Goal: Transaction & Acquisition: Purchase product/service

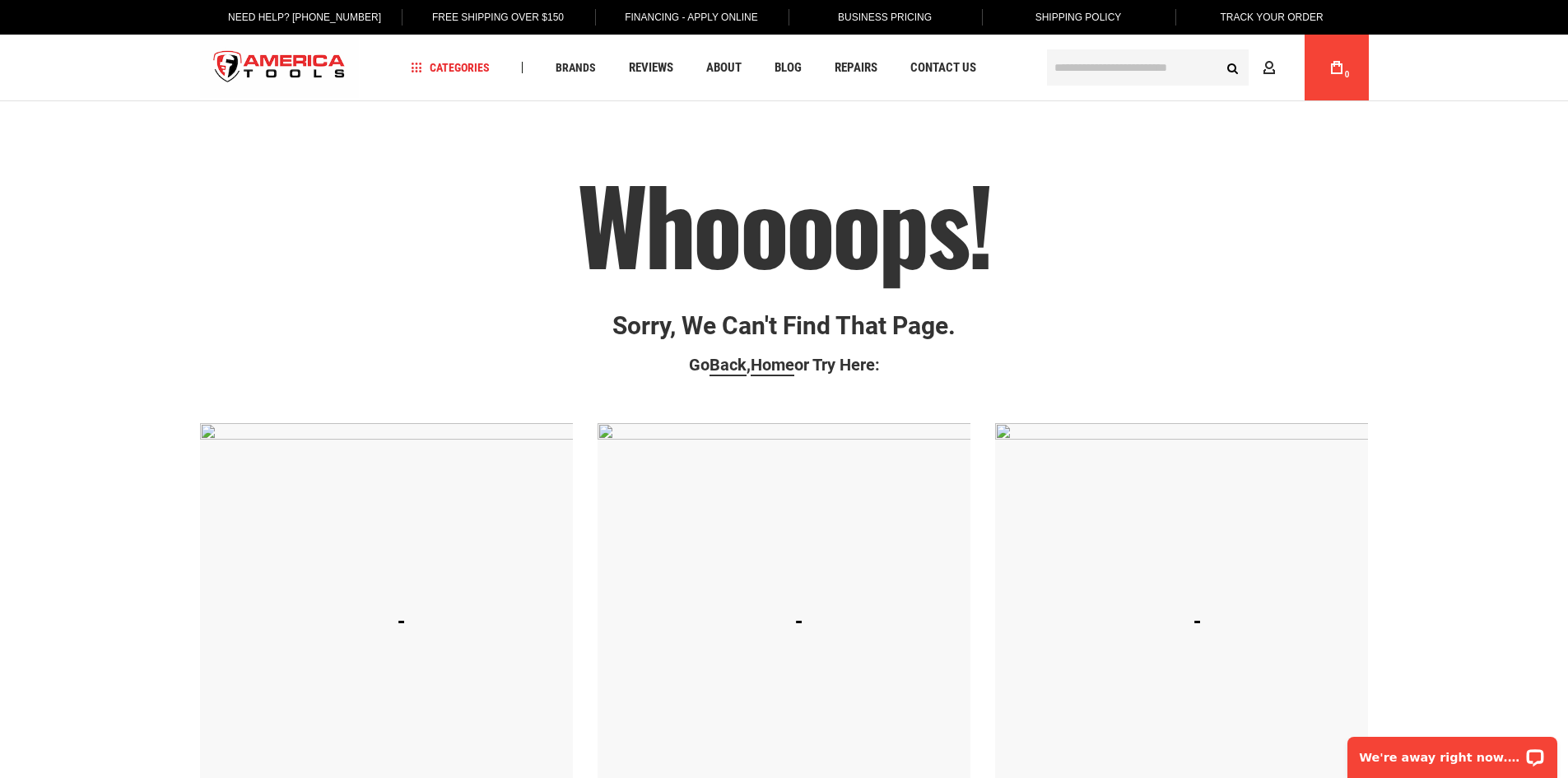
click at [1068, 62] on input "text" at bounding box center [1148, 67] width 202 height 36
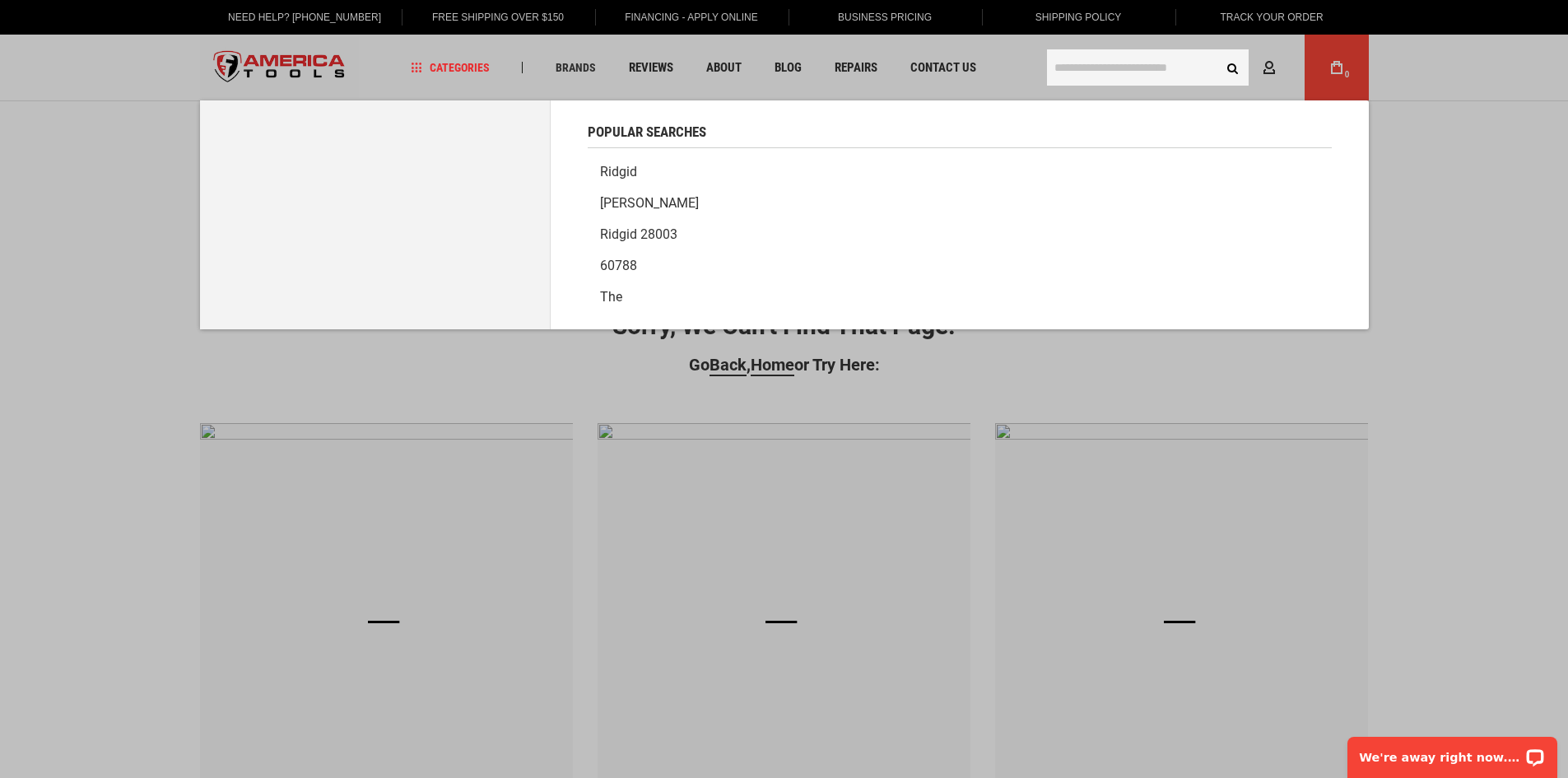
click at [611, 168] on link "Ridgid" at bounding box center [959, 172] width 744 height 32
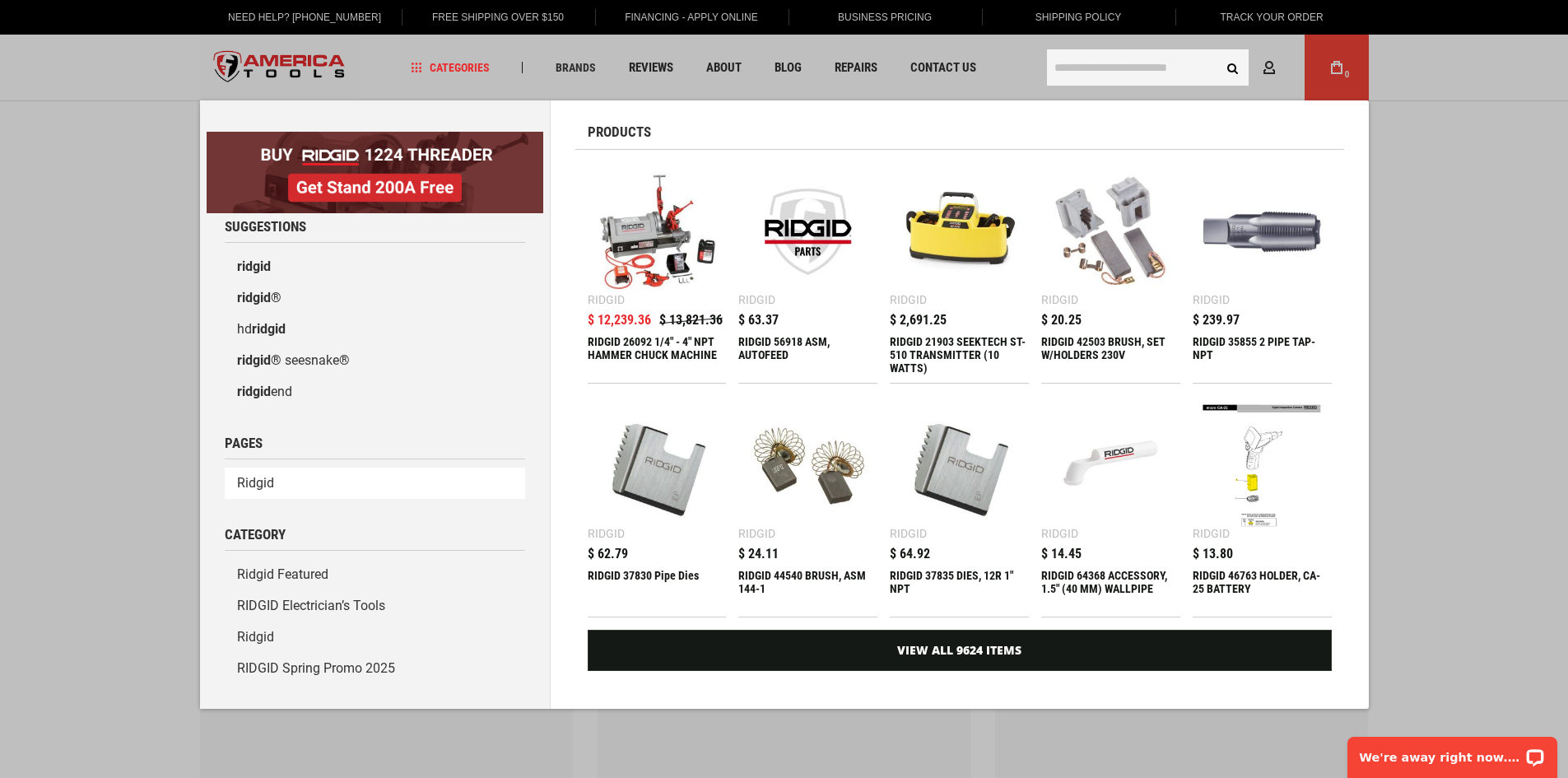
click at [269, 487] on link "Ridgid" at bounding box center [375, 484] width 300 height 32
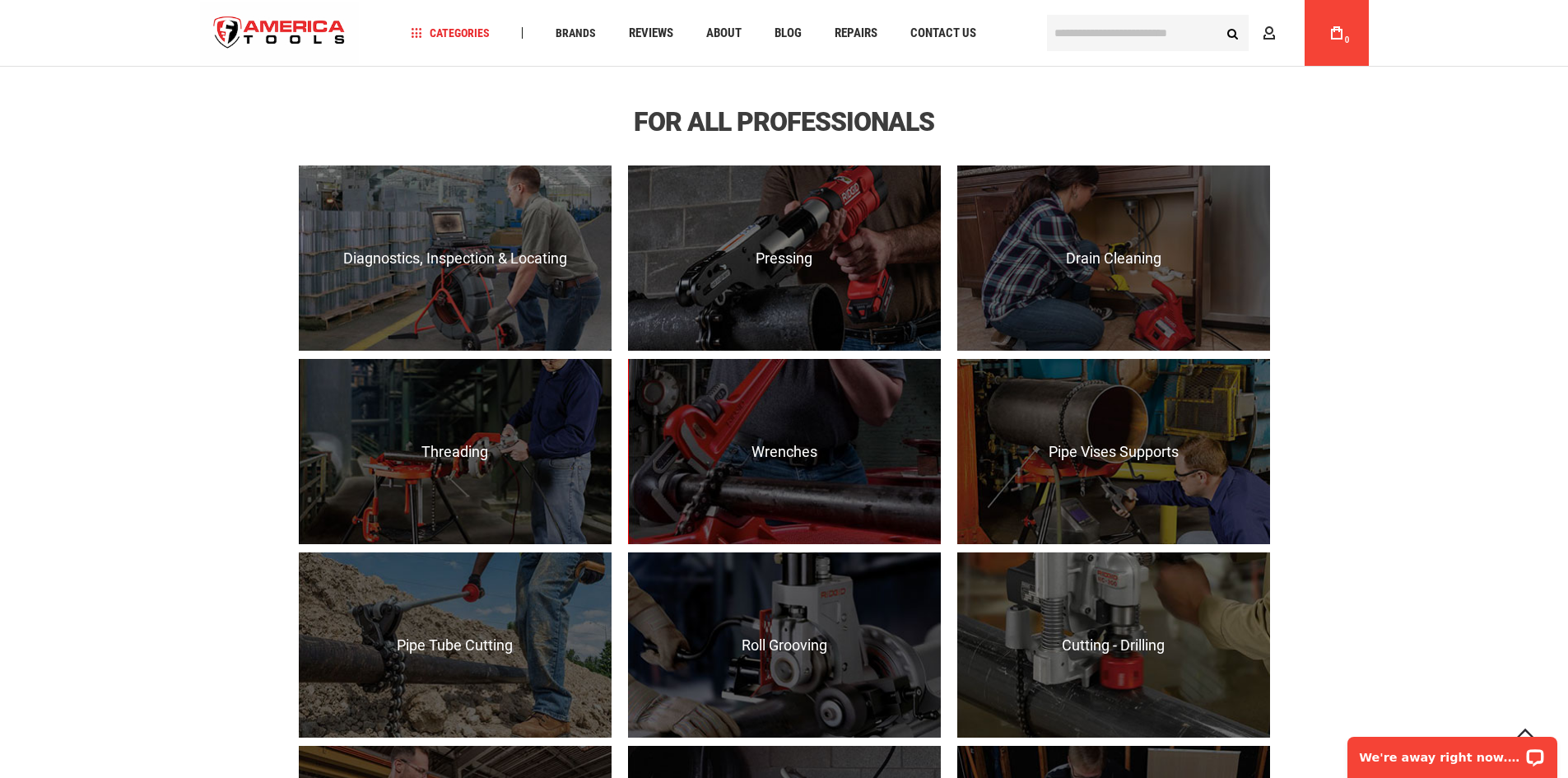
scroll to position [1154, 0]
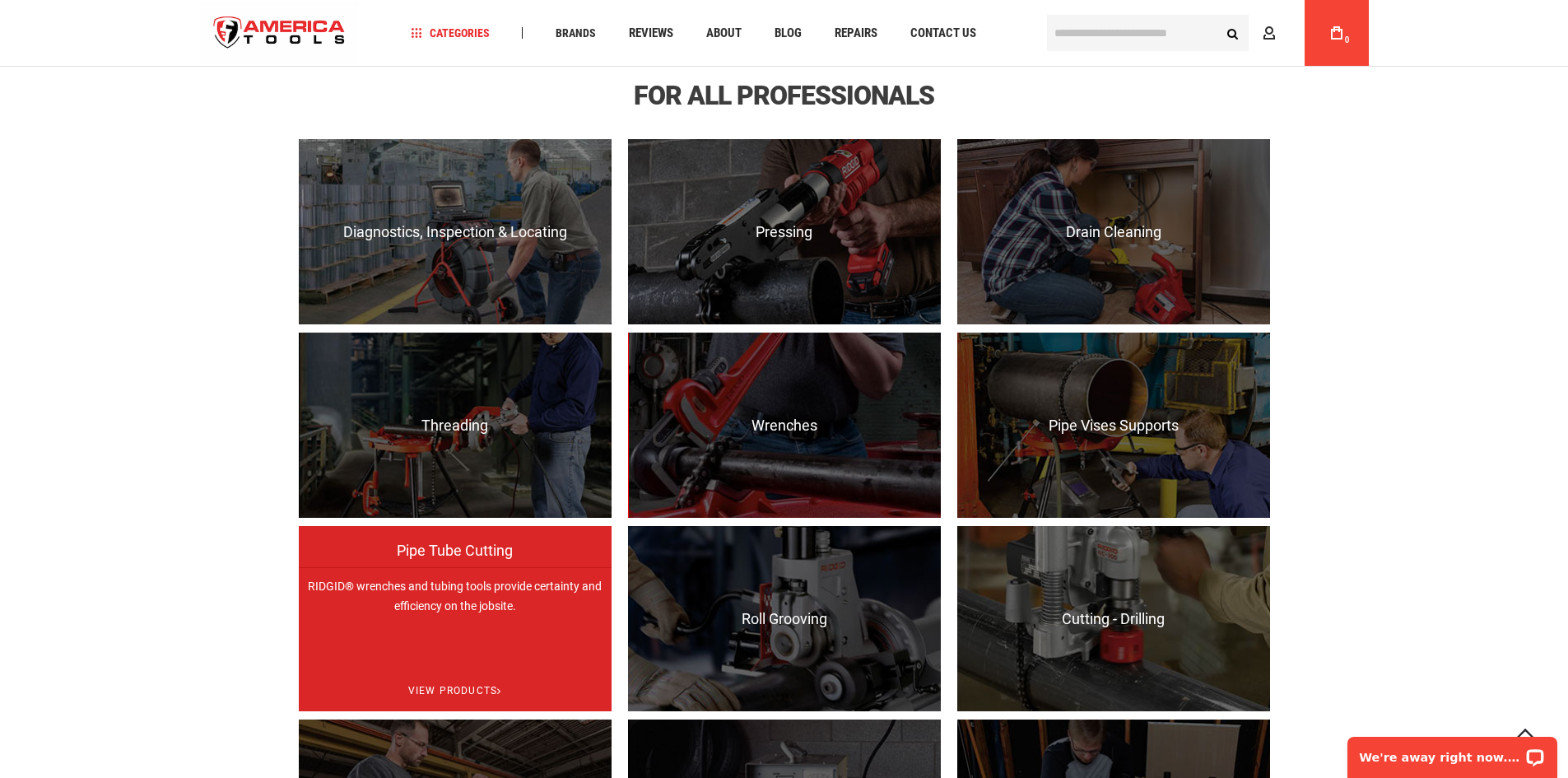
click at [461, 615] on p "RIDGID® wrenches and tubing tools provide certainty and efficiency on the jobsi…" at bounding box center [455, 660] width 313 height 185
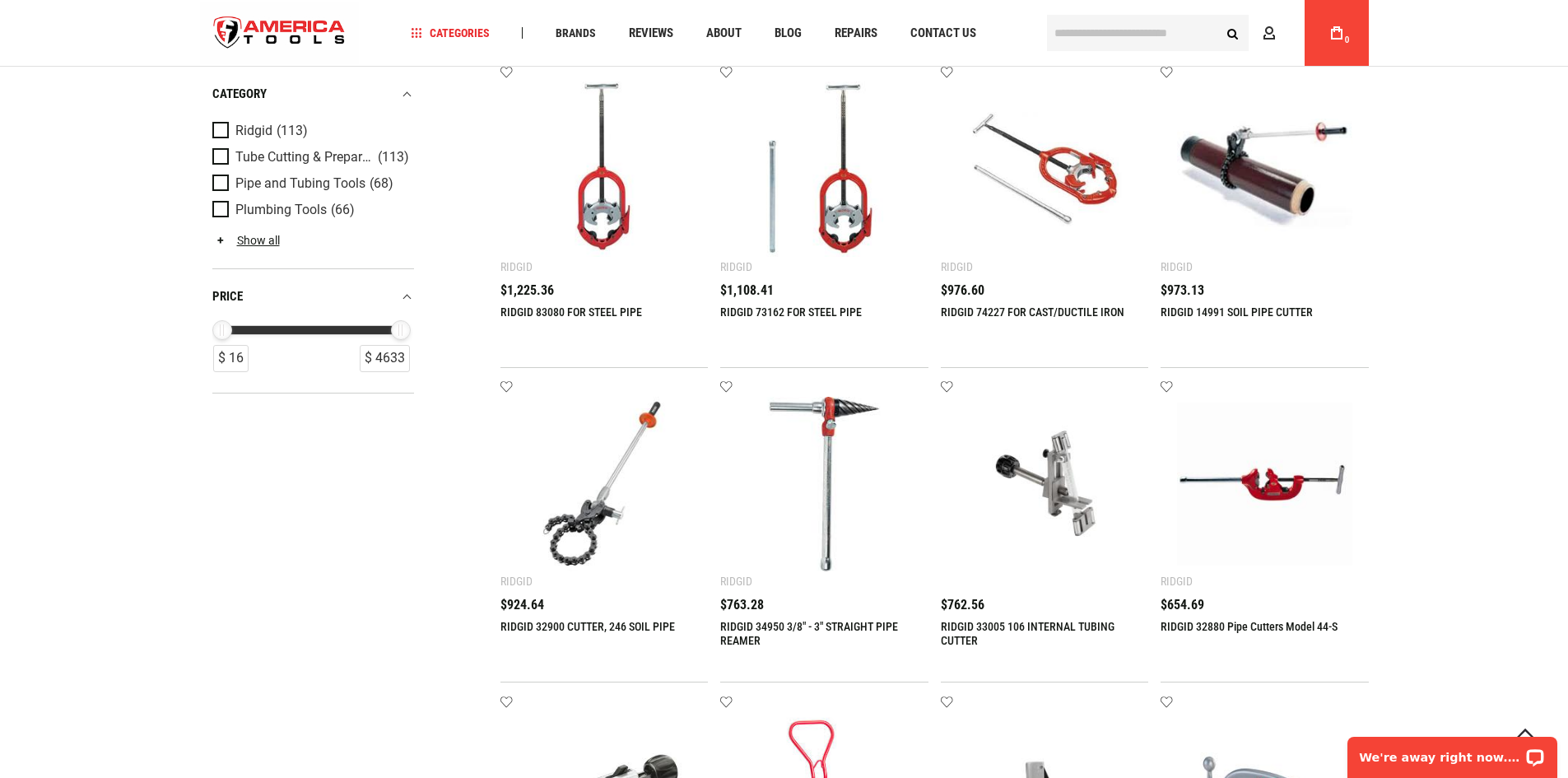
scroll to position [1071, 0]
click at [1059, 499] on img at bounding box center [1044, 482] width 175 height 175
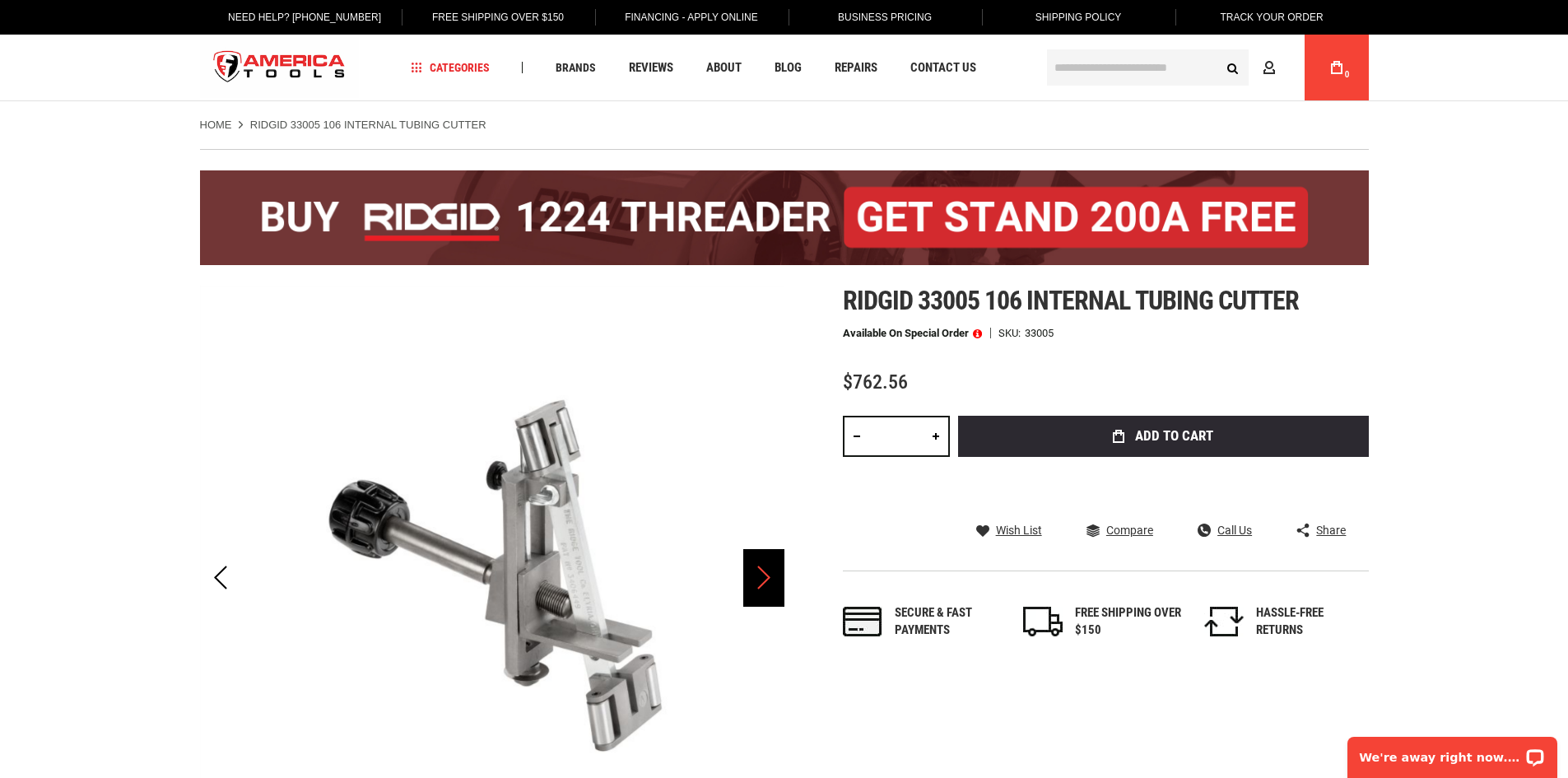
click at [769, 582] on div "Next" at bounding box center [764, 579] width 41 height 57
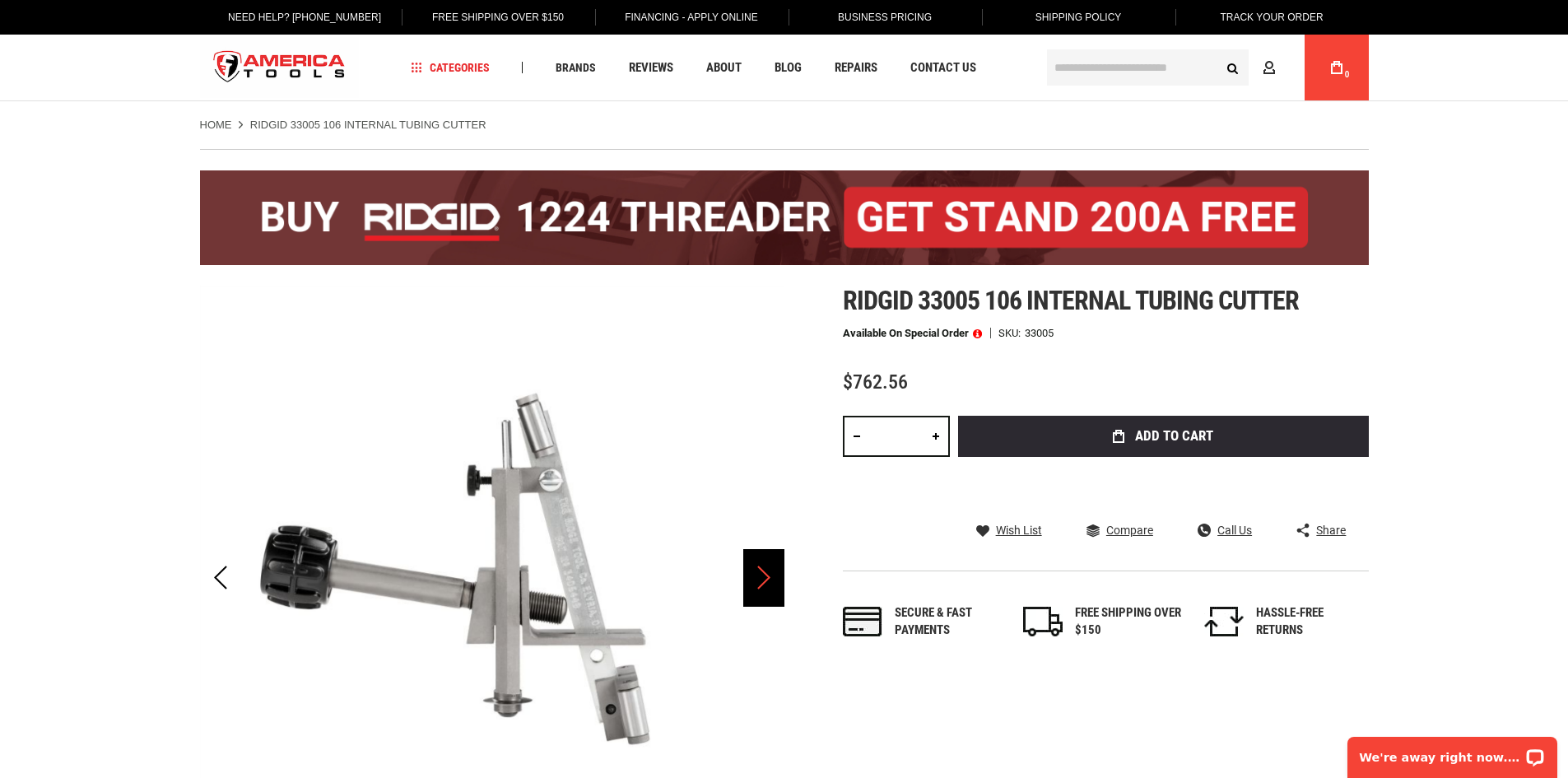
click at [769, 582] on div "Next" at bounding box center [764, 579] width 41 height 57
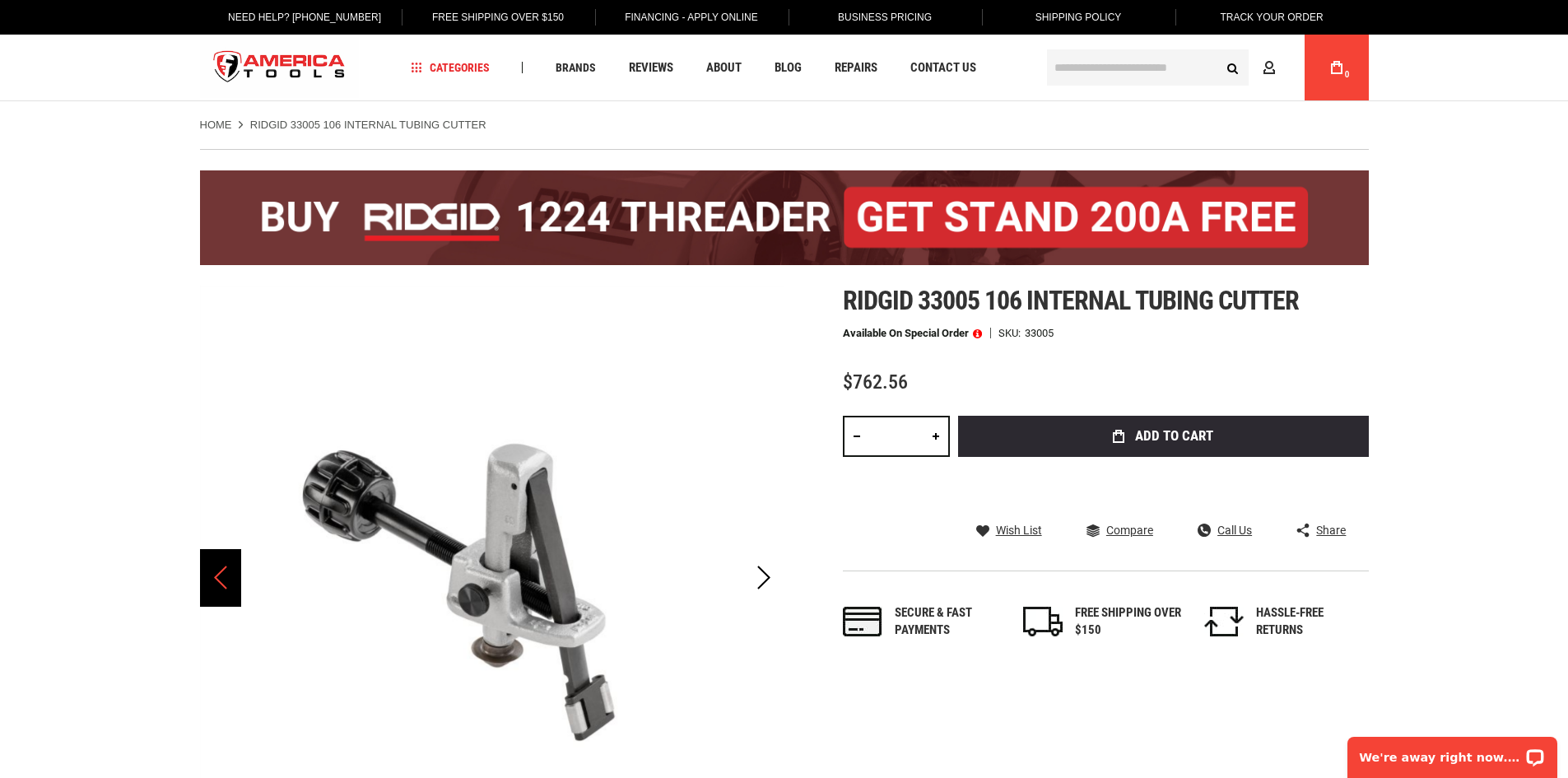
click at [208, 571] on div "Previous" at bounding box center [221, 579] width 41 height 57
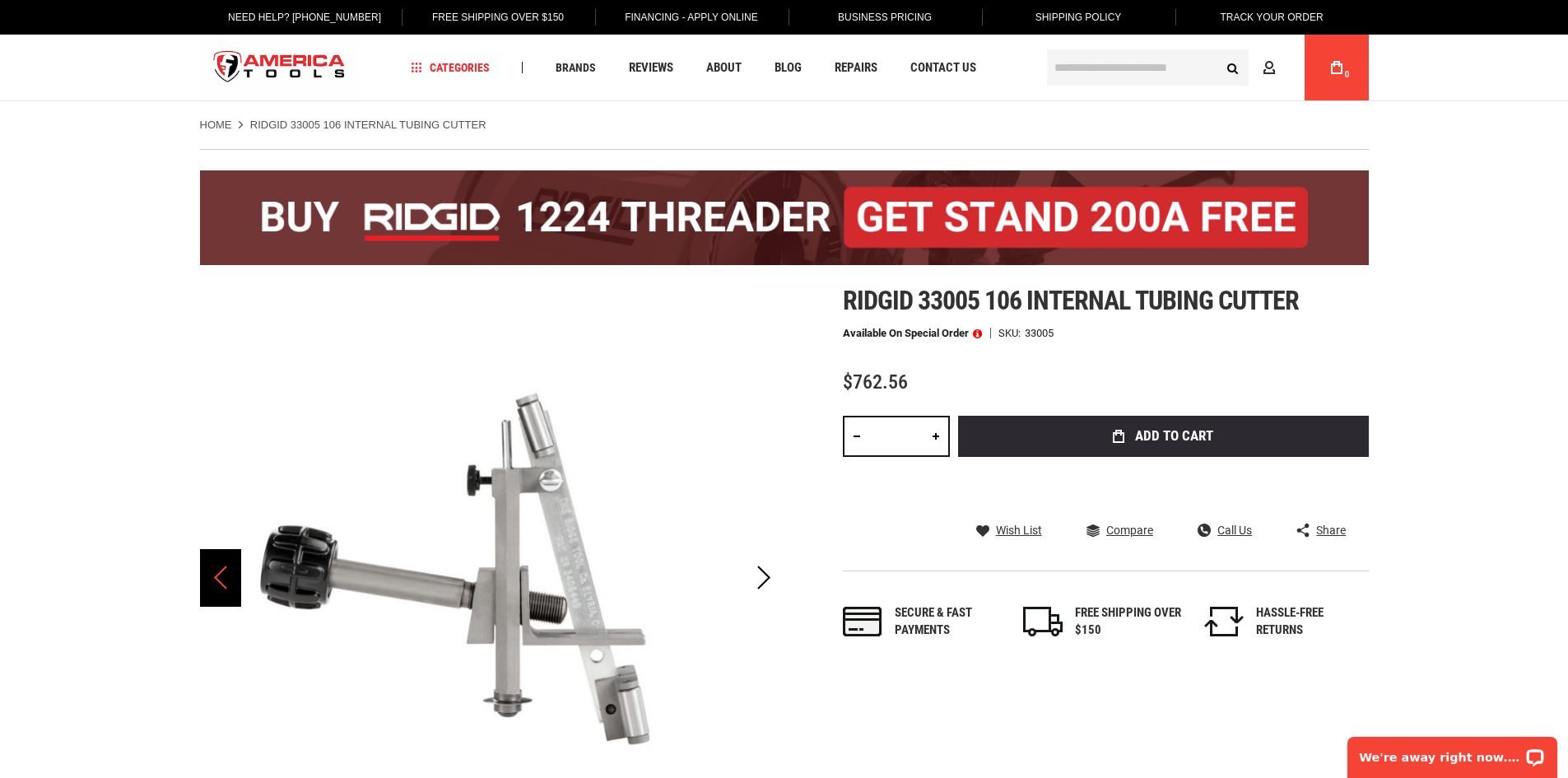
click at [209, 570] on div "Previous" at bounding box center [221, 579] width 41 height 57
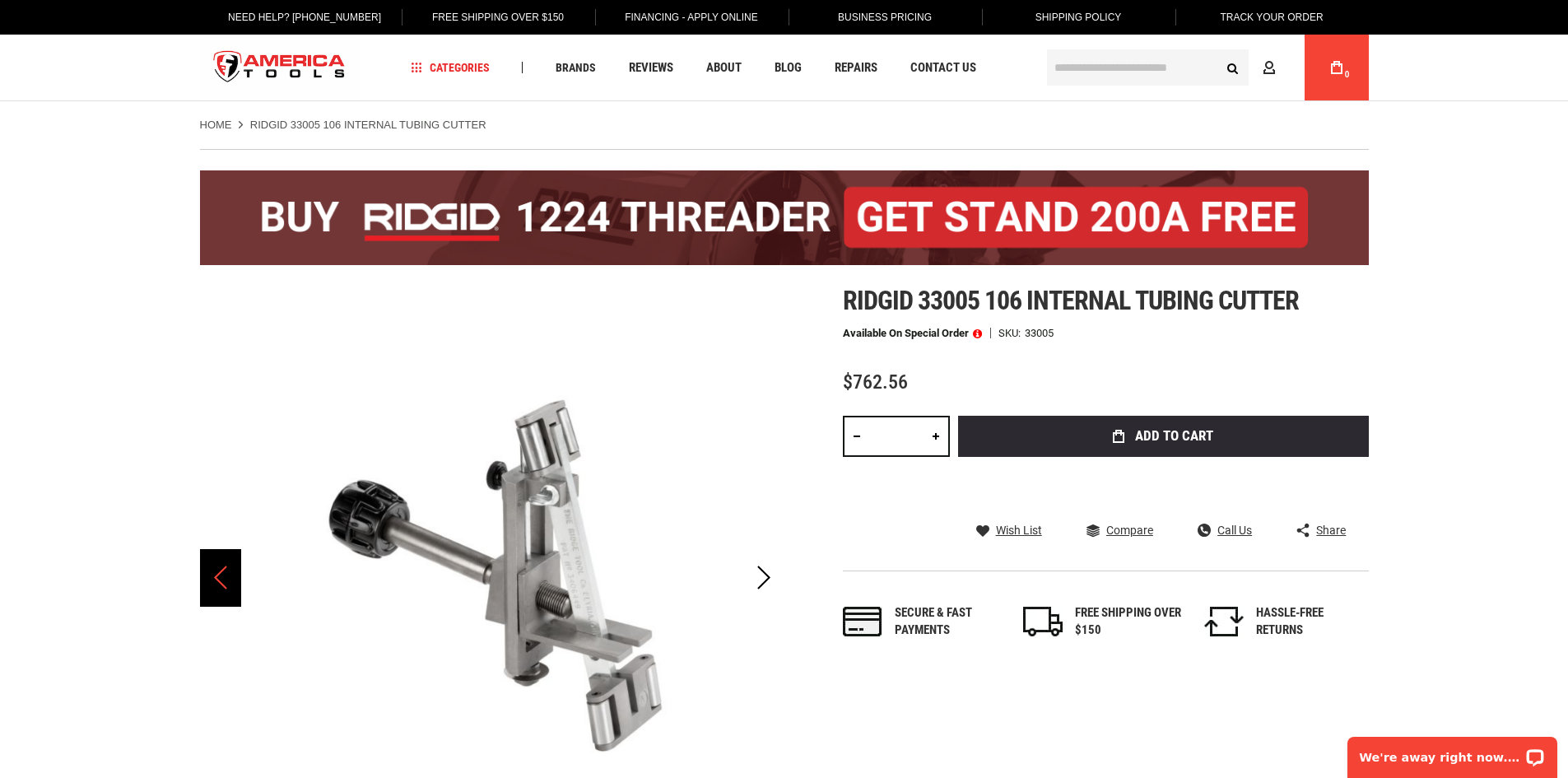
click at [209, 570] on div "Previous" at bounding box center [221, 579] width 41 height 57
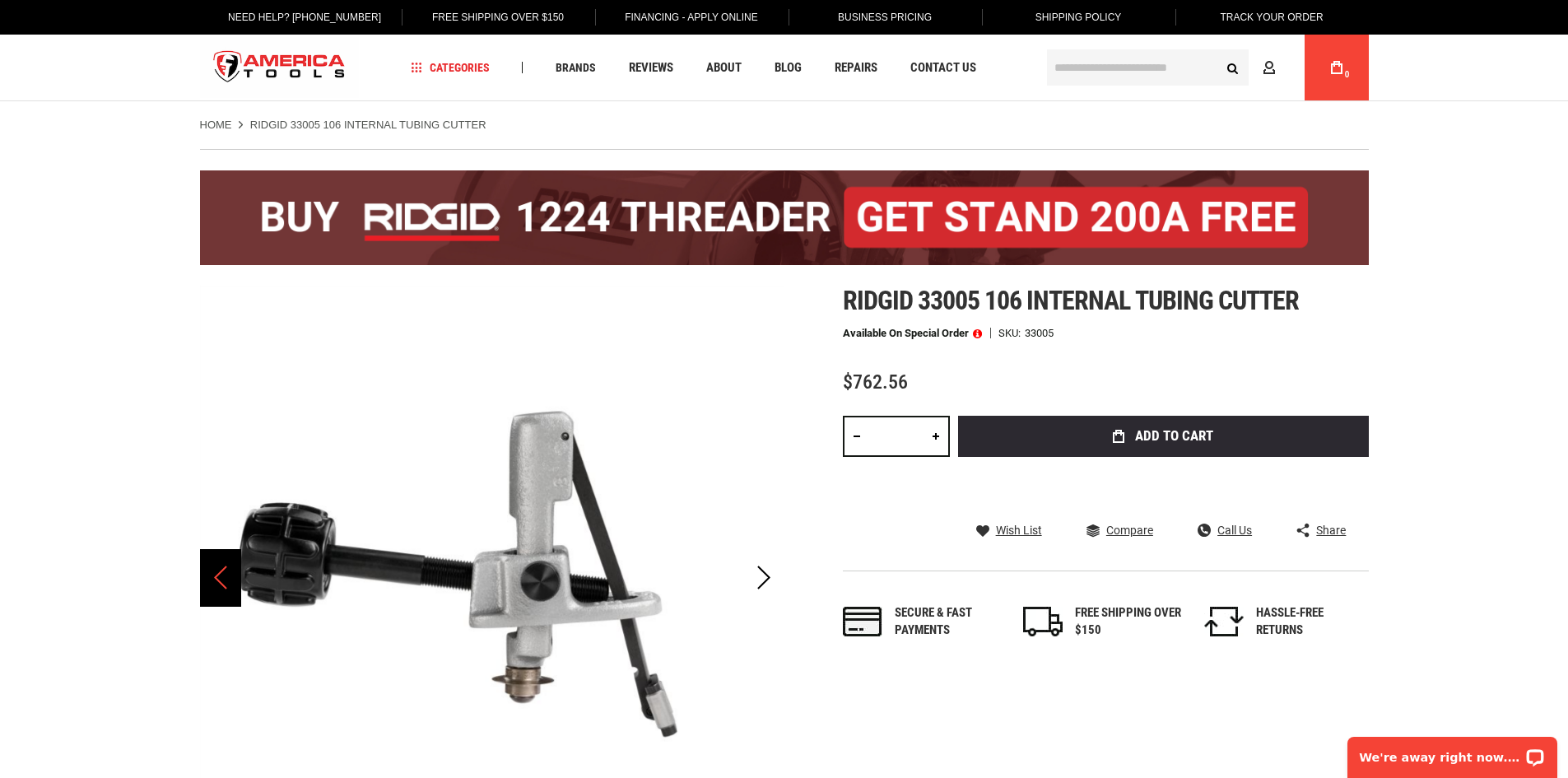
click at [209, 570] on div "Previous" at bounding box center [221, 579] width 41 height 57
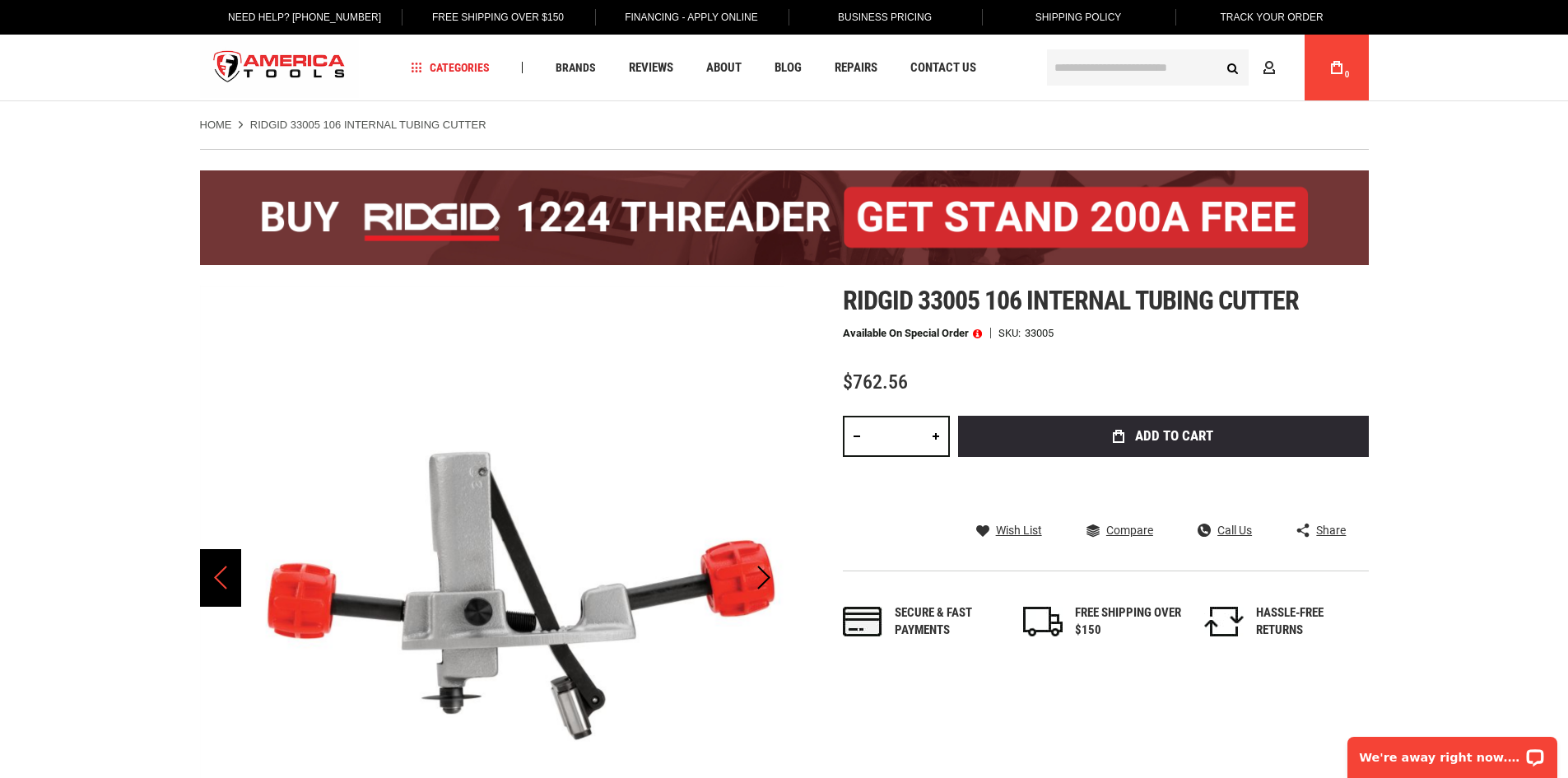
click at [209, 570] on div "Previous" at bounding box center [221, 579] width 41 height 57
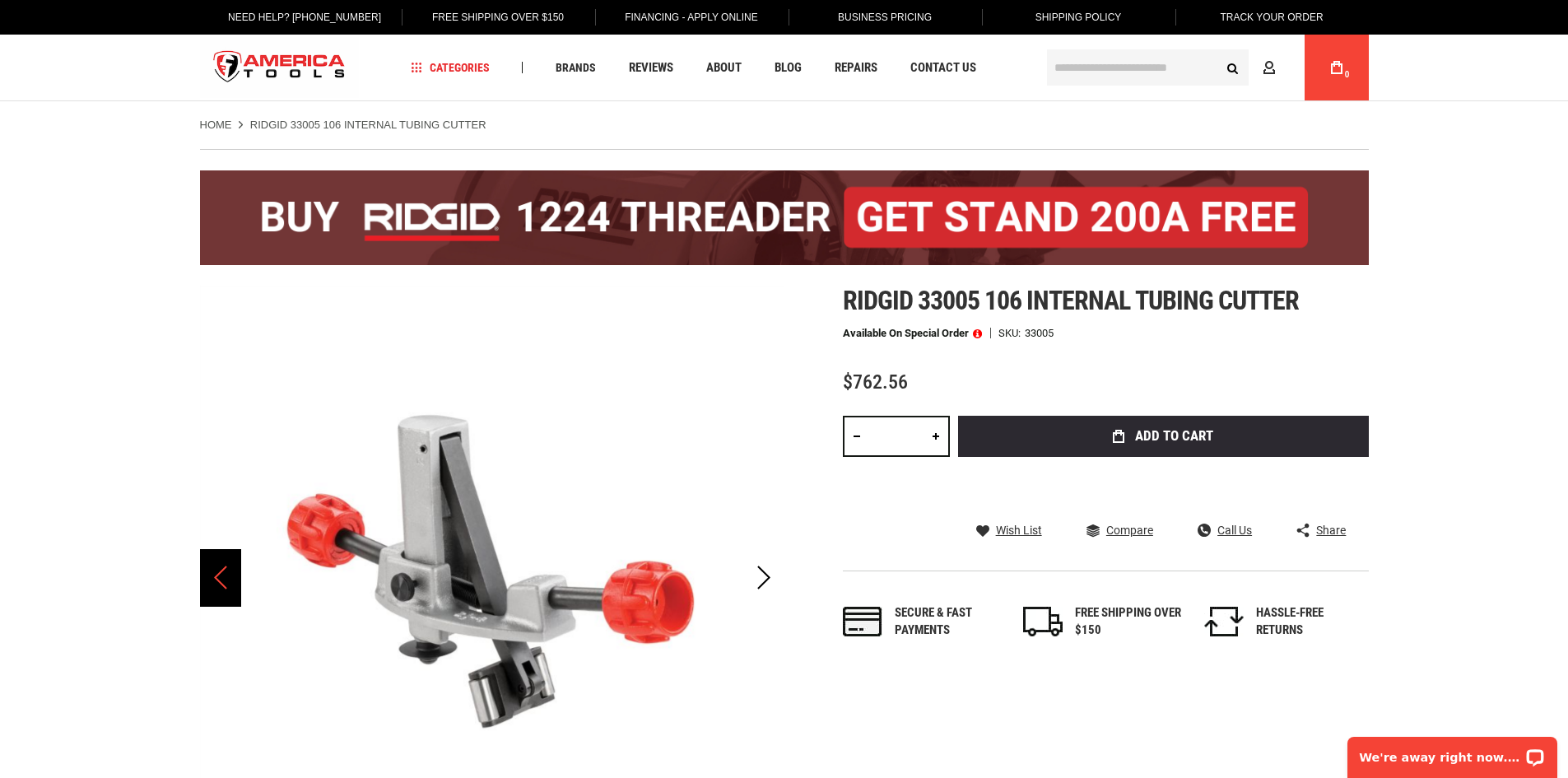
click at [209, 570] on div "Previous" at bounding box center [221, 579] width 41 height 57
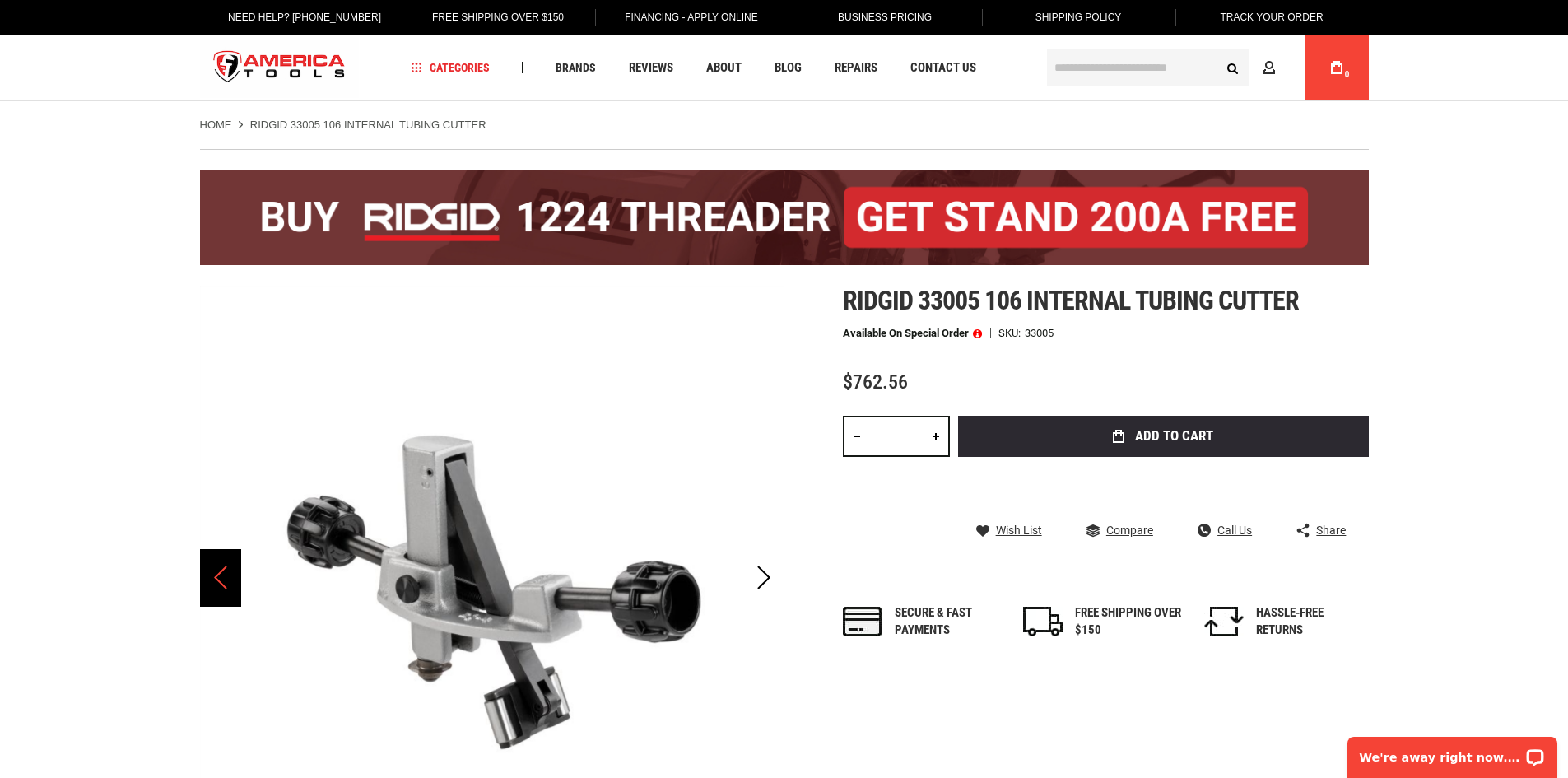
click at [209, 570] on div "Previous" at bounding box center [221, 579] width 41 height 57
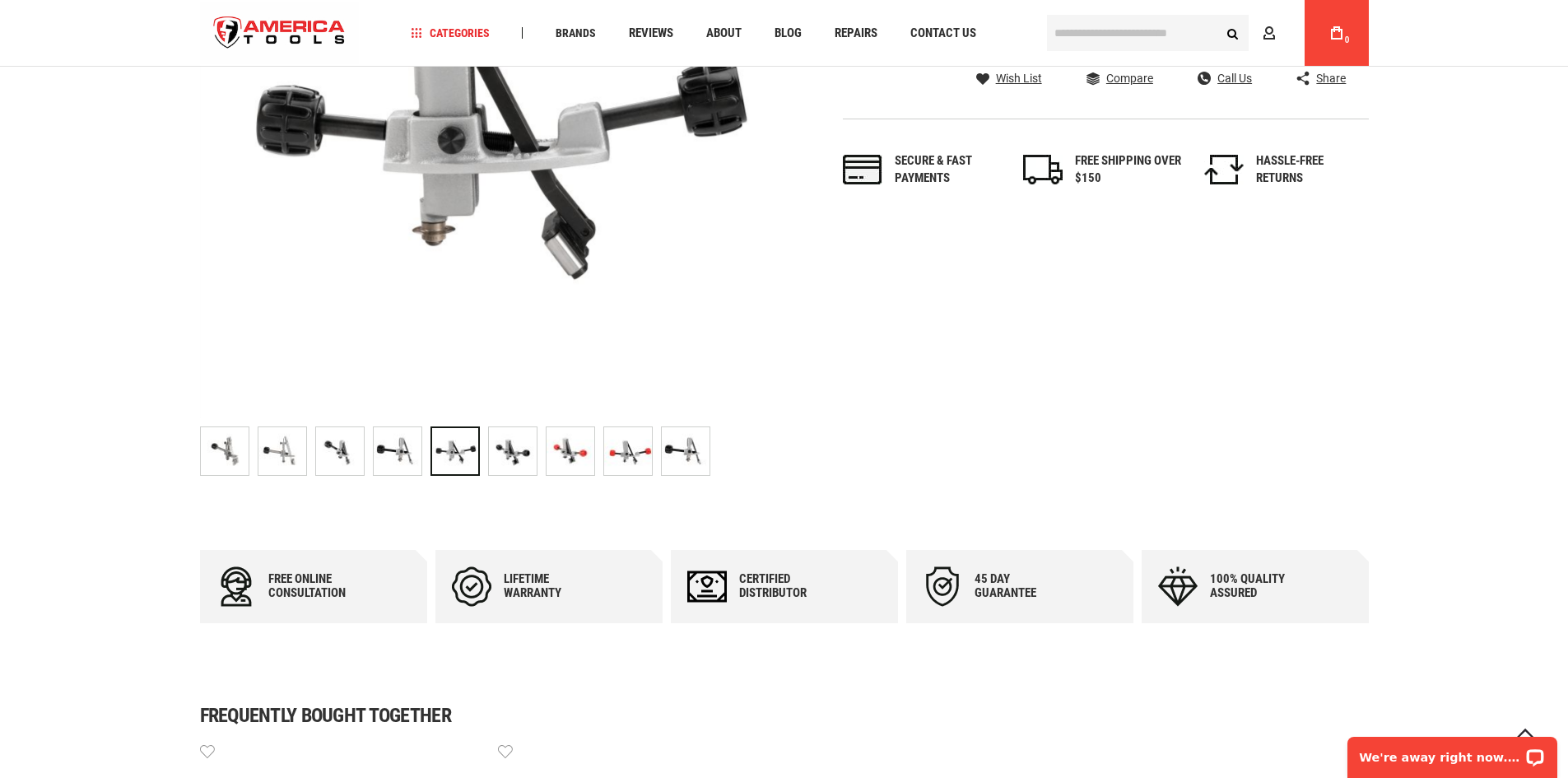
scroll to position [412, 0]
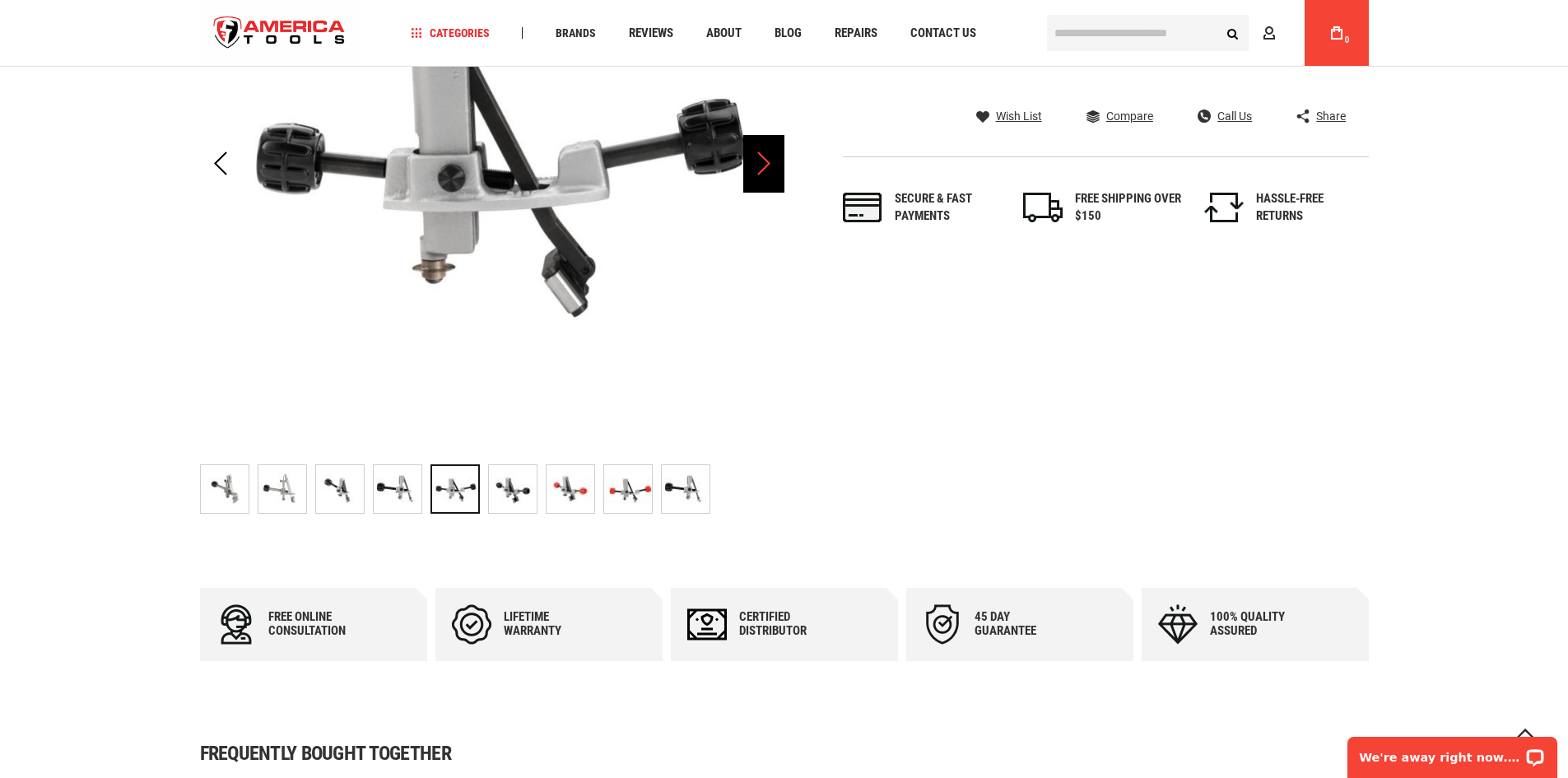
click at [764, 172] on div "Next" at bounding box center [764, 164] width 41 height 57
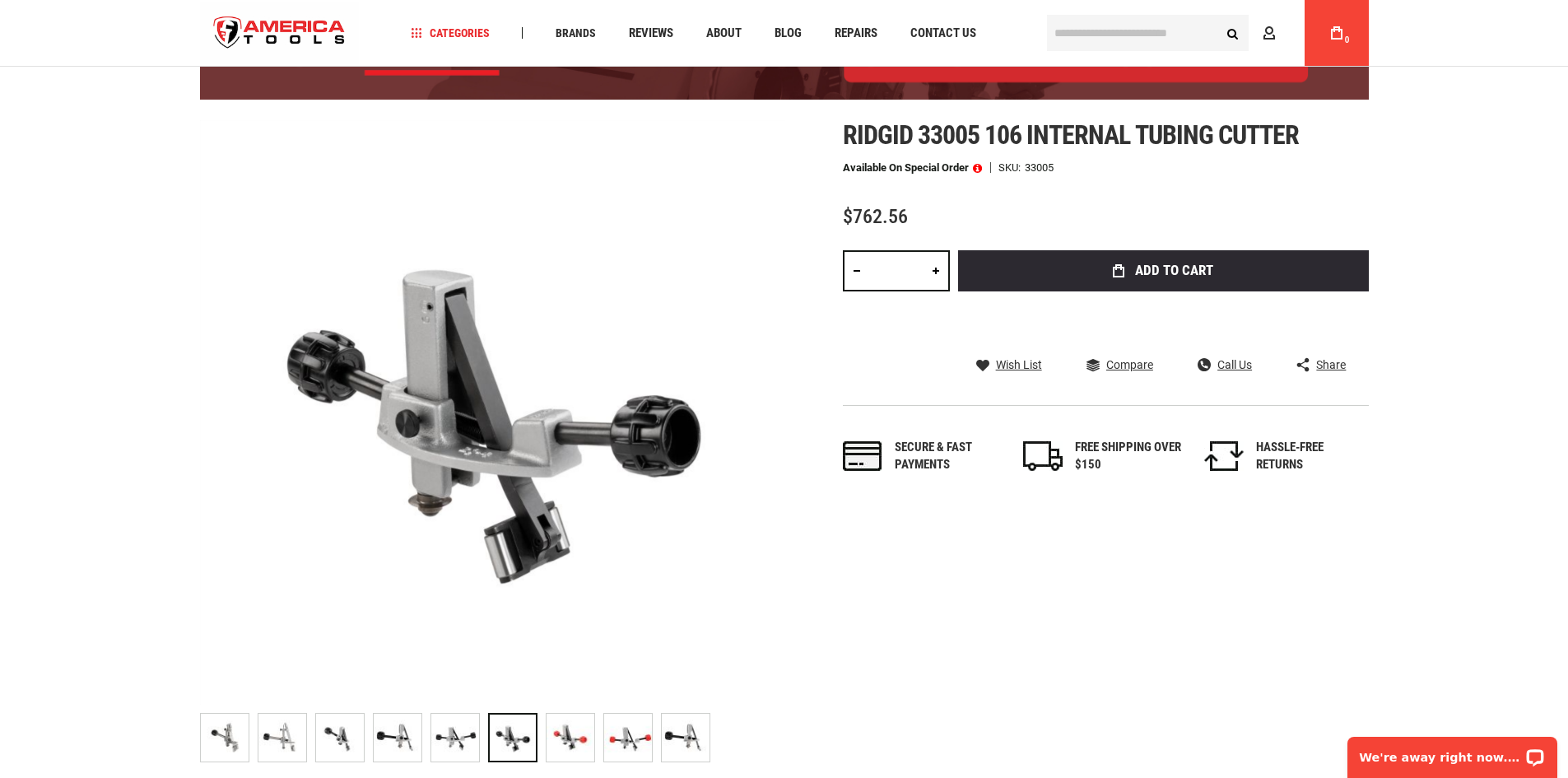
scroll to position [165, 0]
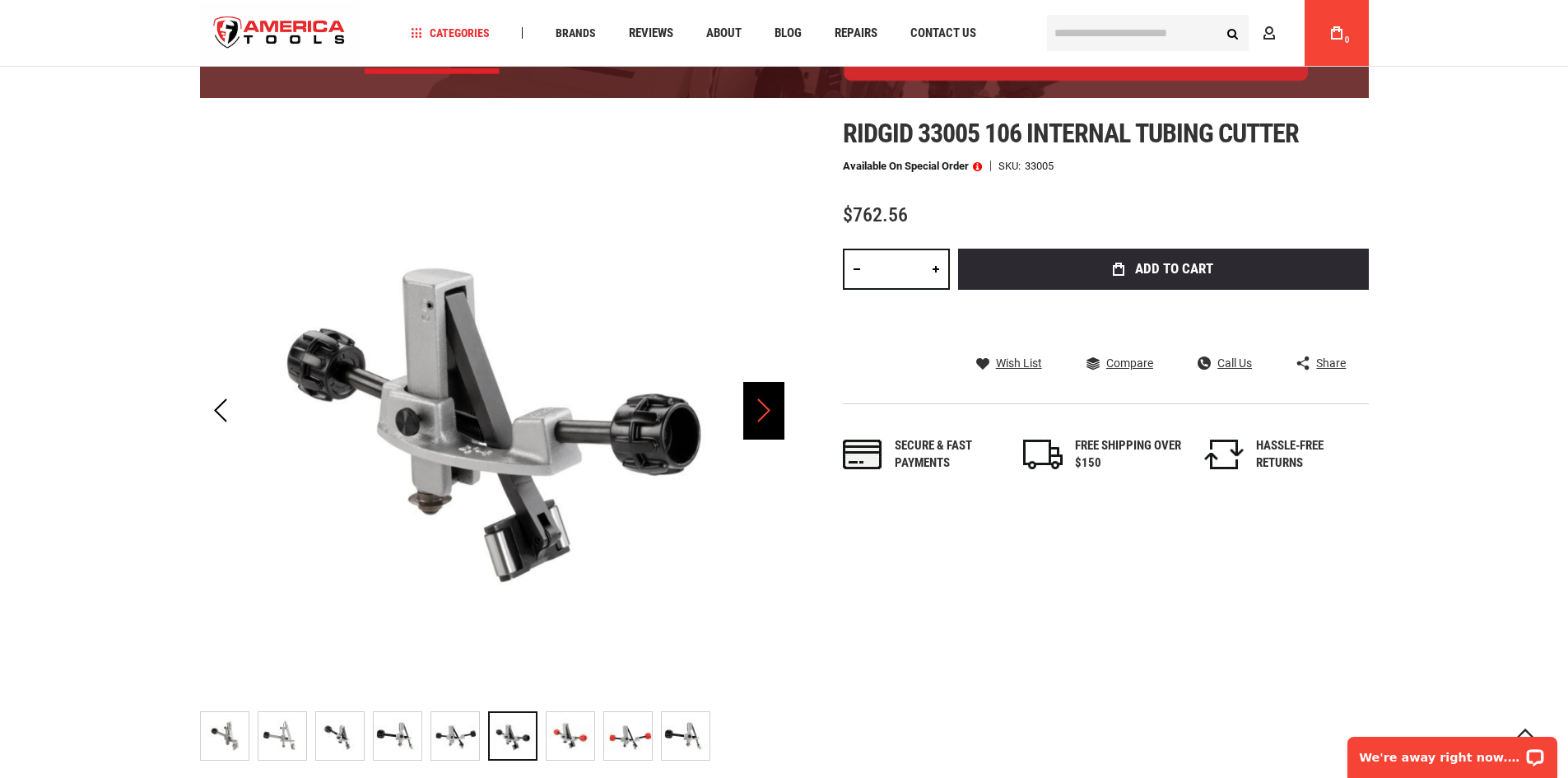
click at [759, 402] on div "Next" at bounding box center [764, 411] width 41 height 57
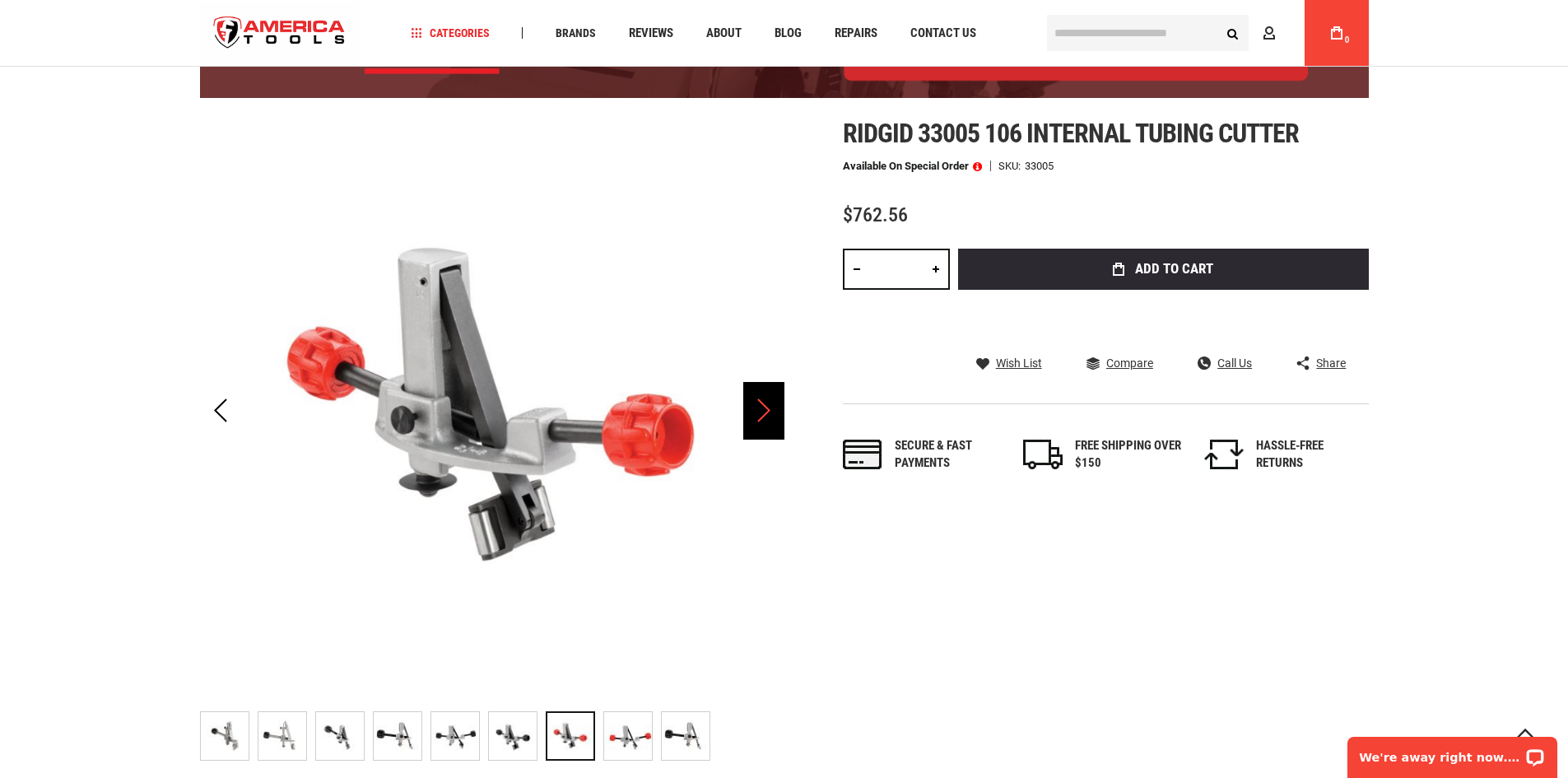
click at [759, 402] on div "Next" at bounding box center [764, 411] width 41 height 57
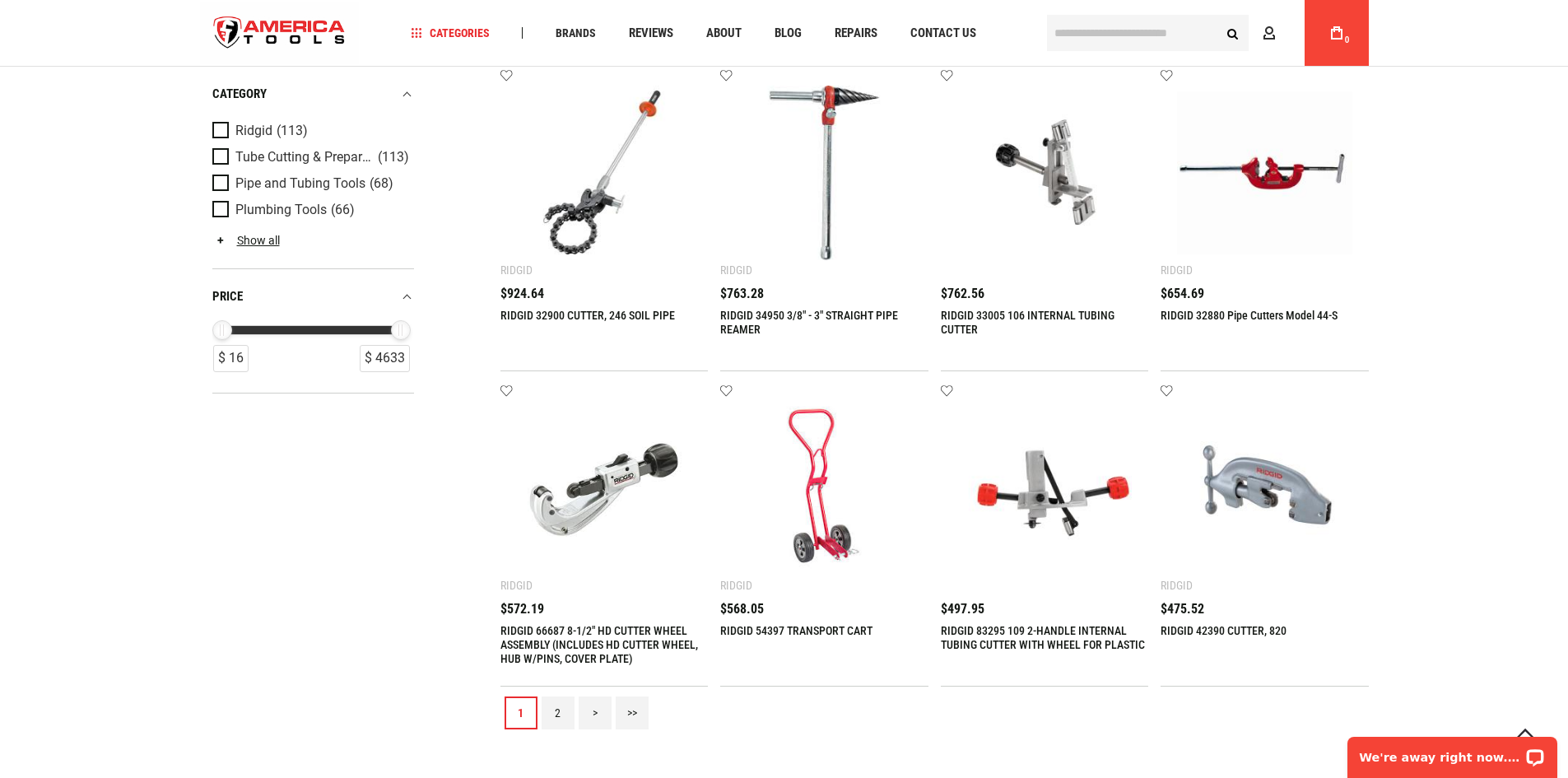
scroll to position [1400, 0]
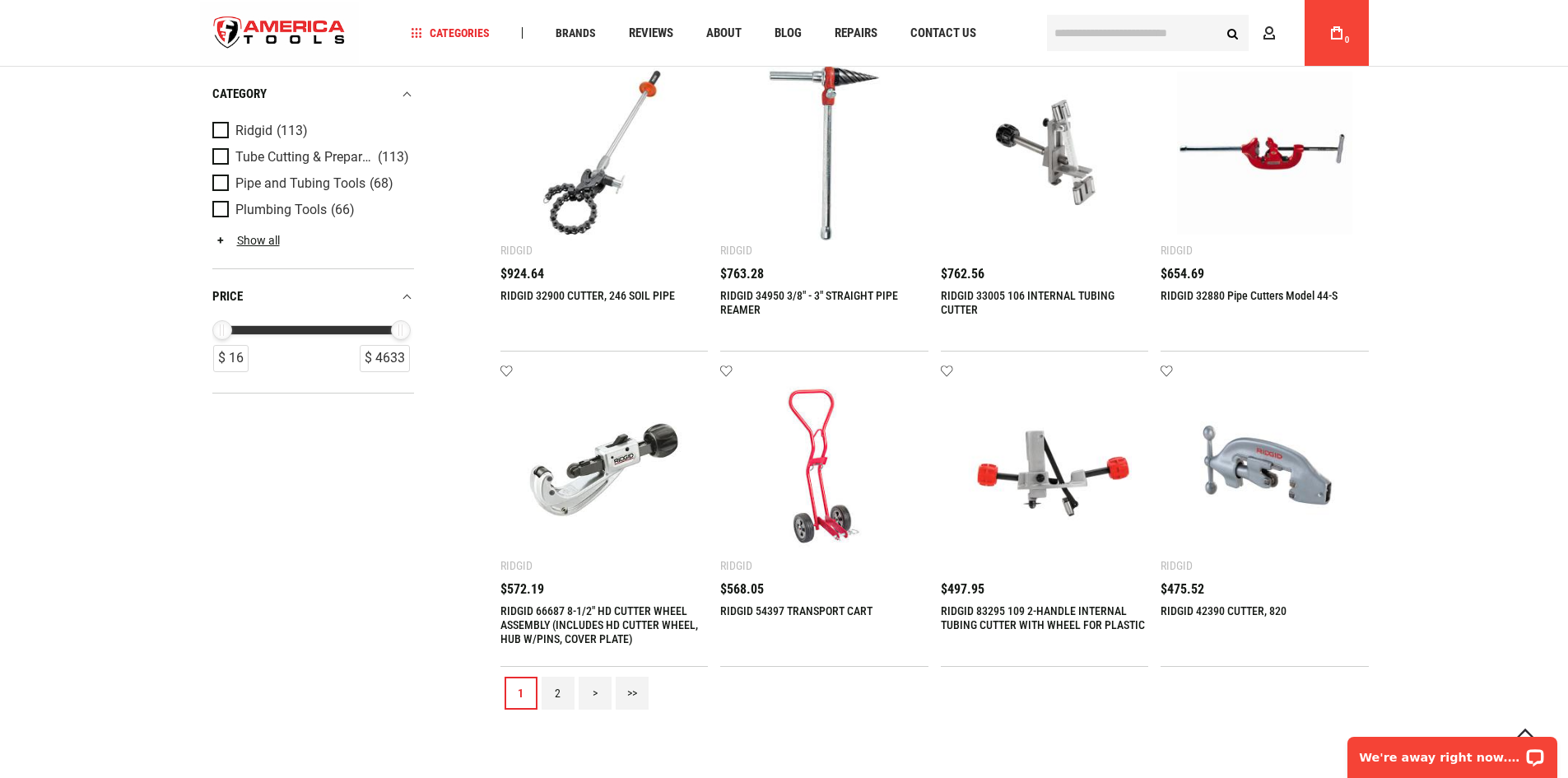
click at [563, 626] on link "RIDGID 66687 8-1/2" HD CUTTER WHEEL ASSEMBLY (INCLUDES HD CUTTER WHEEL, HUB W/P…" at bounding box center [599, 625] width 197 height 41
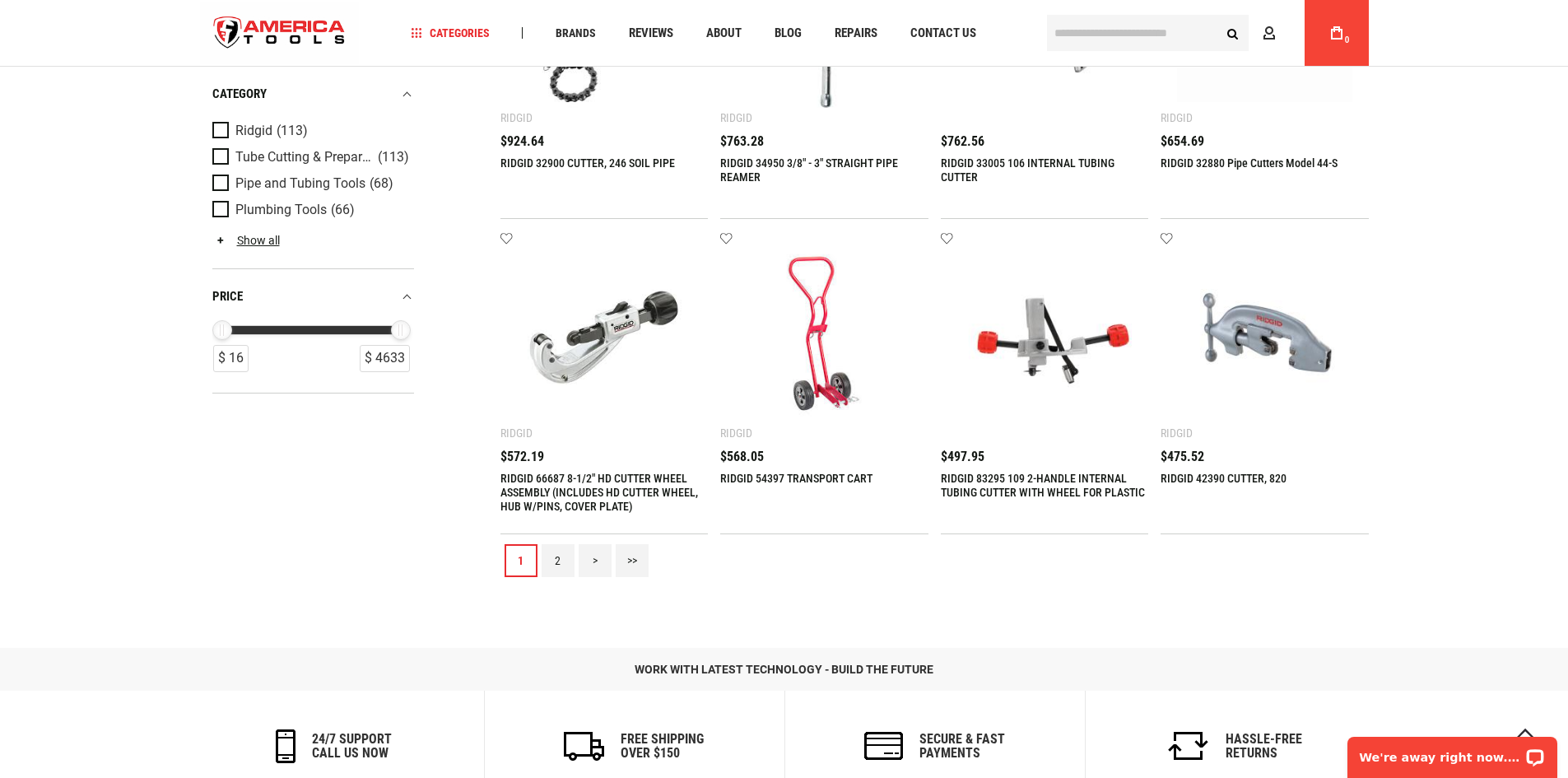
scroll to position [1565, 0]
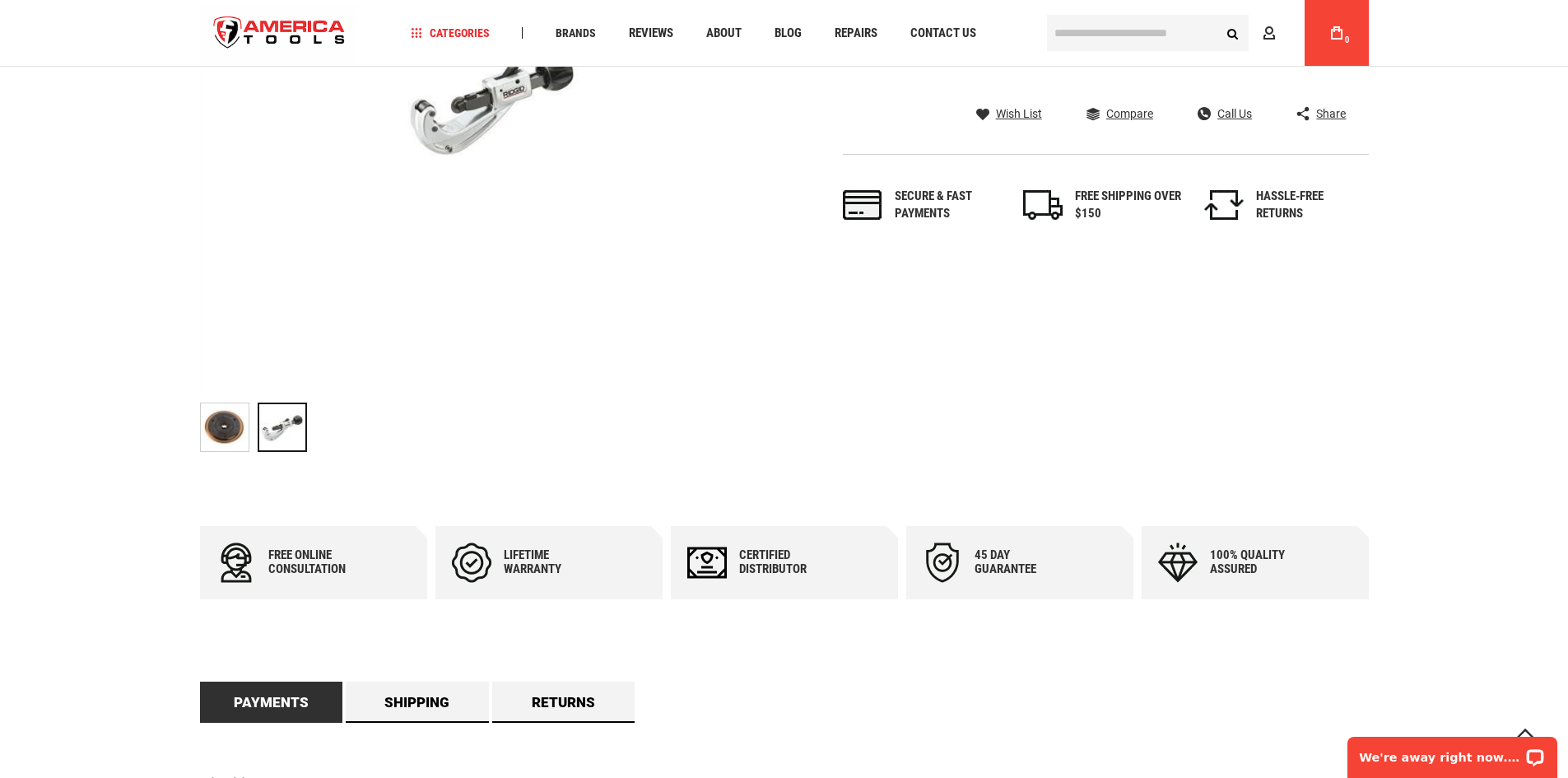
scroll to position [412, 0]
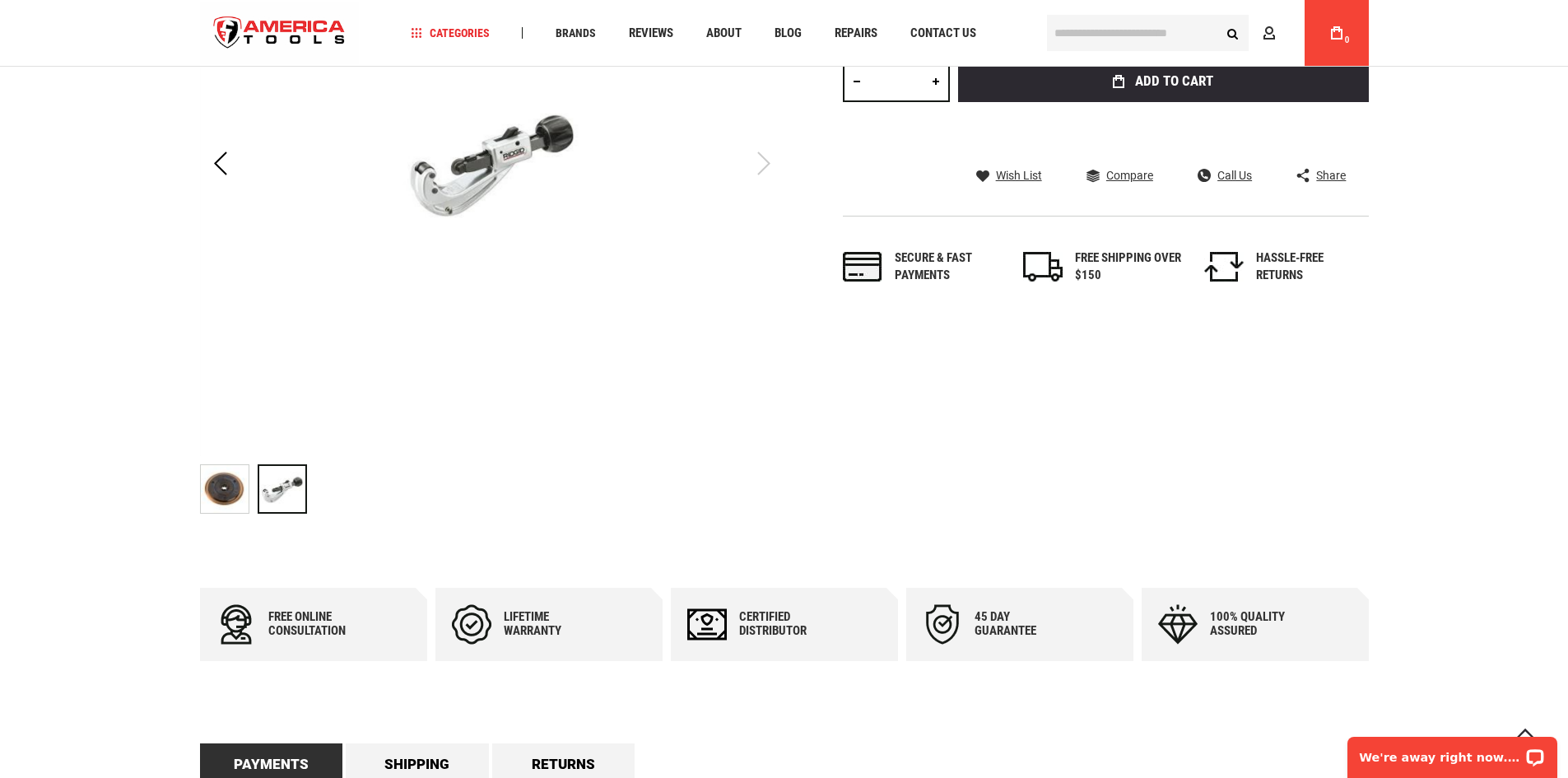
click at [219, 491] on img at bounding box center [225, 490] width 48 height 48
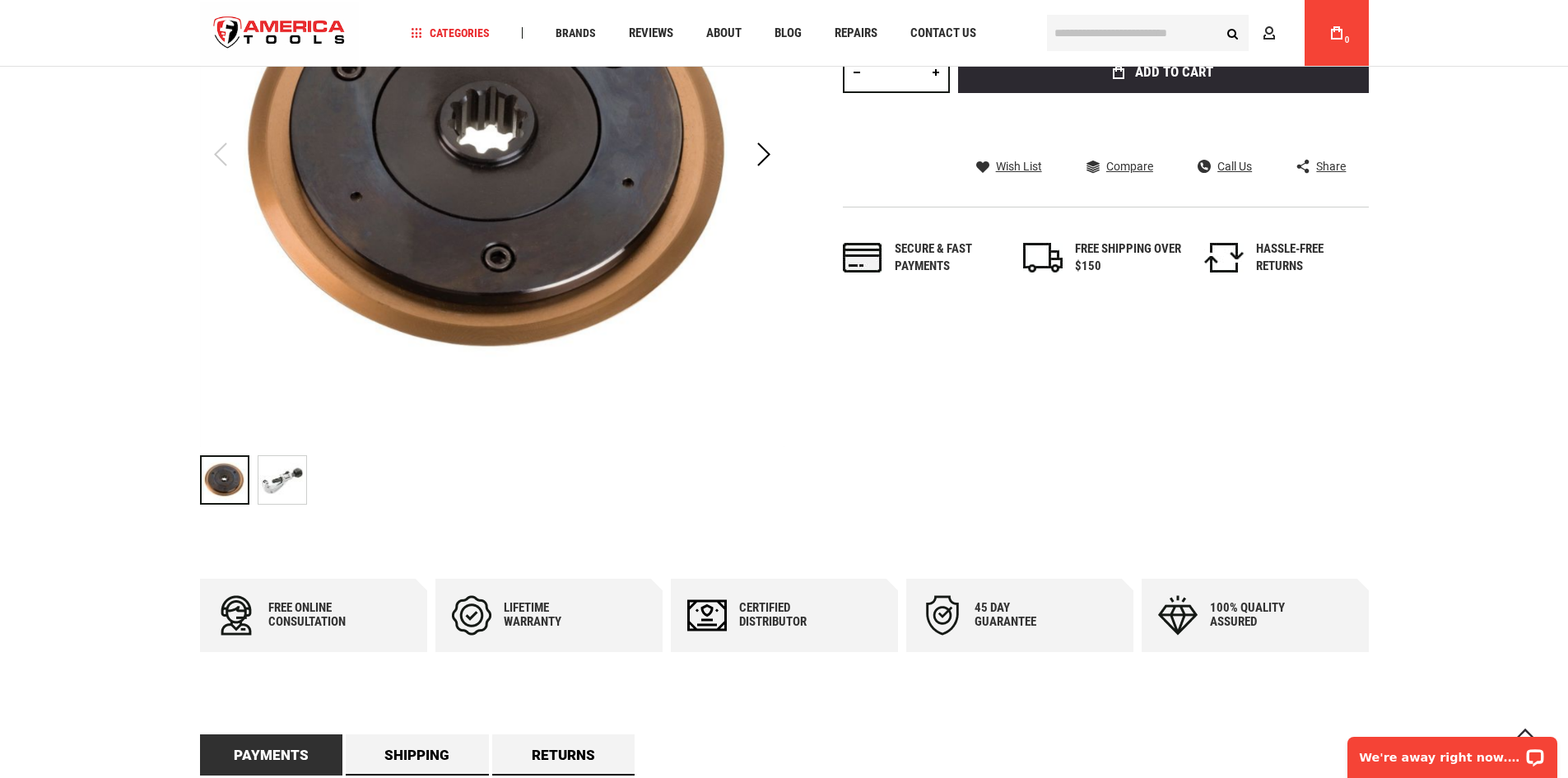
scroll to position [329, 0]
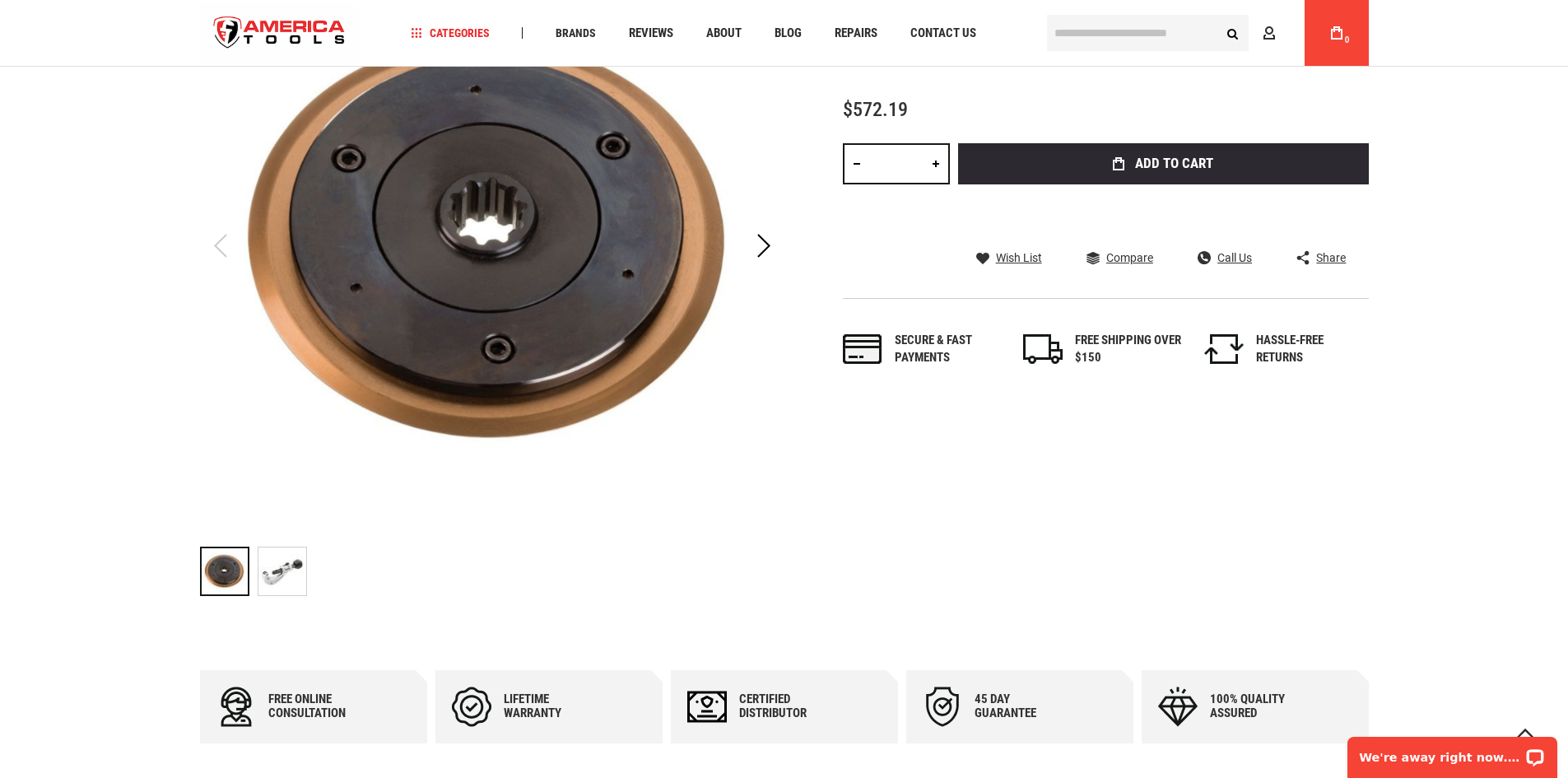
click at [281, 573] on img at bounding box center [283, 572] width 48 height 48
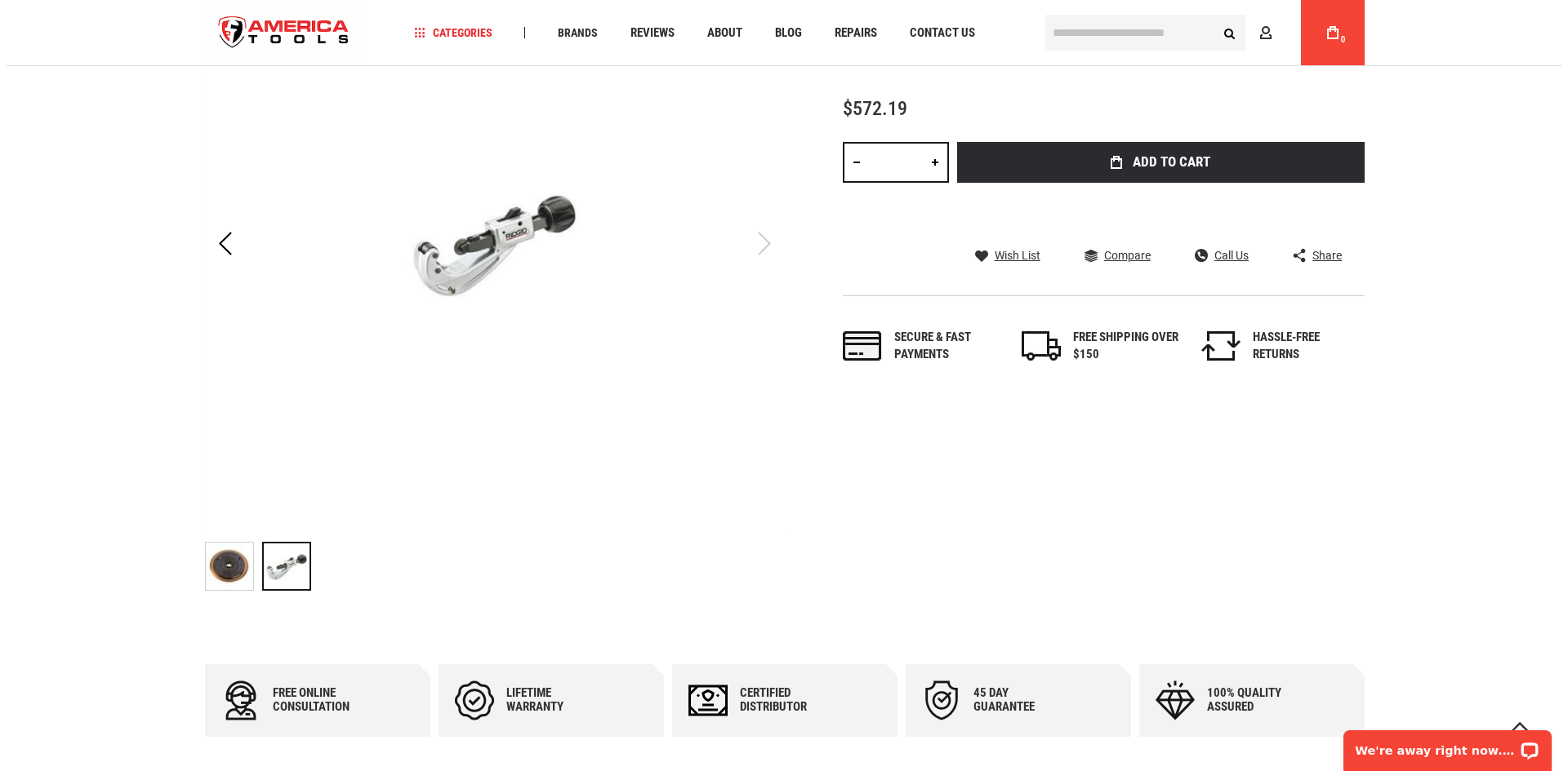
scroll to position [0, 0]
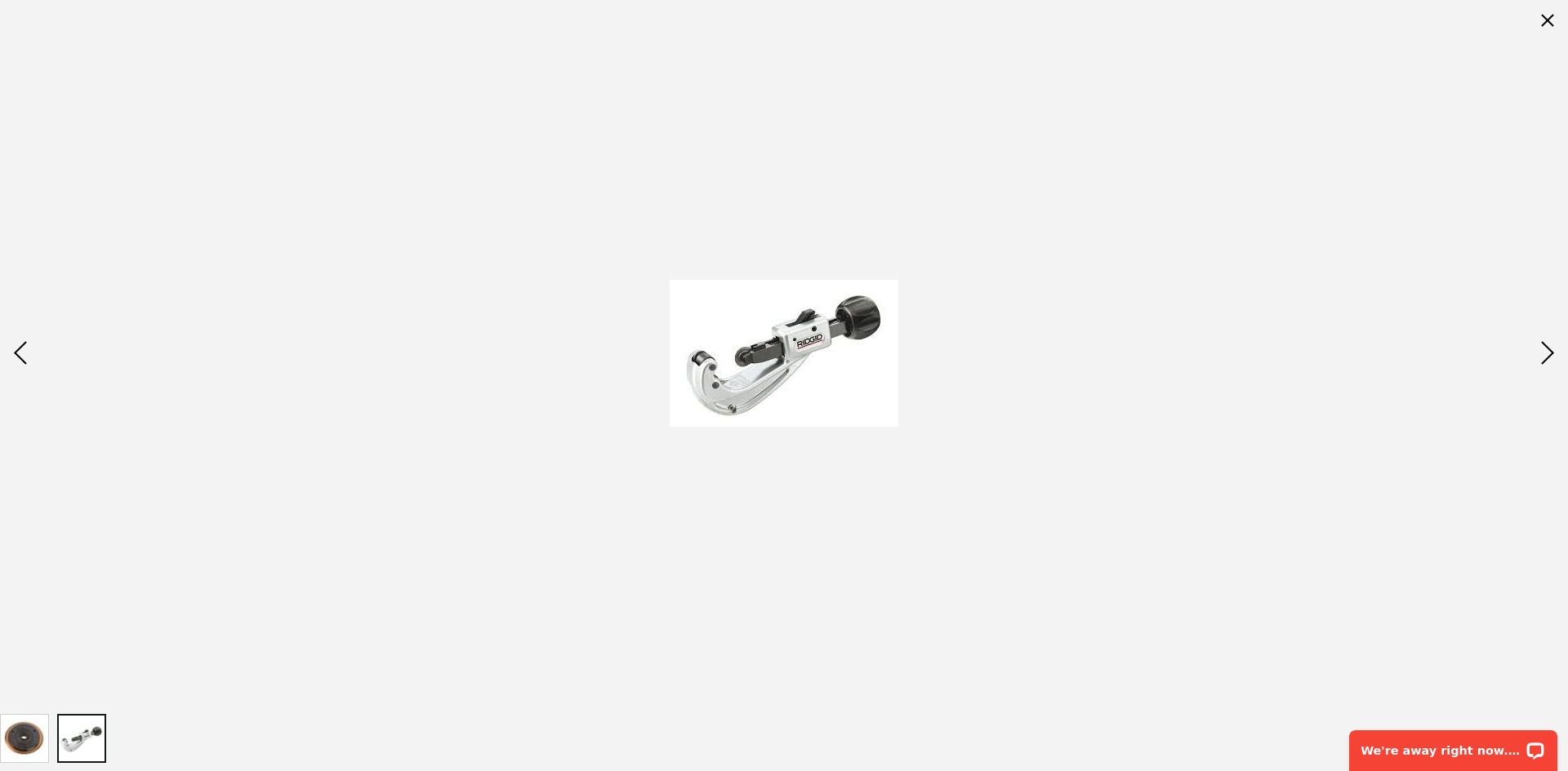
click at [769, 360] on img at bounding box center [783, 354] width 229 height 147
